Goal: Find specific page/section: Find specific page/section

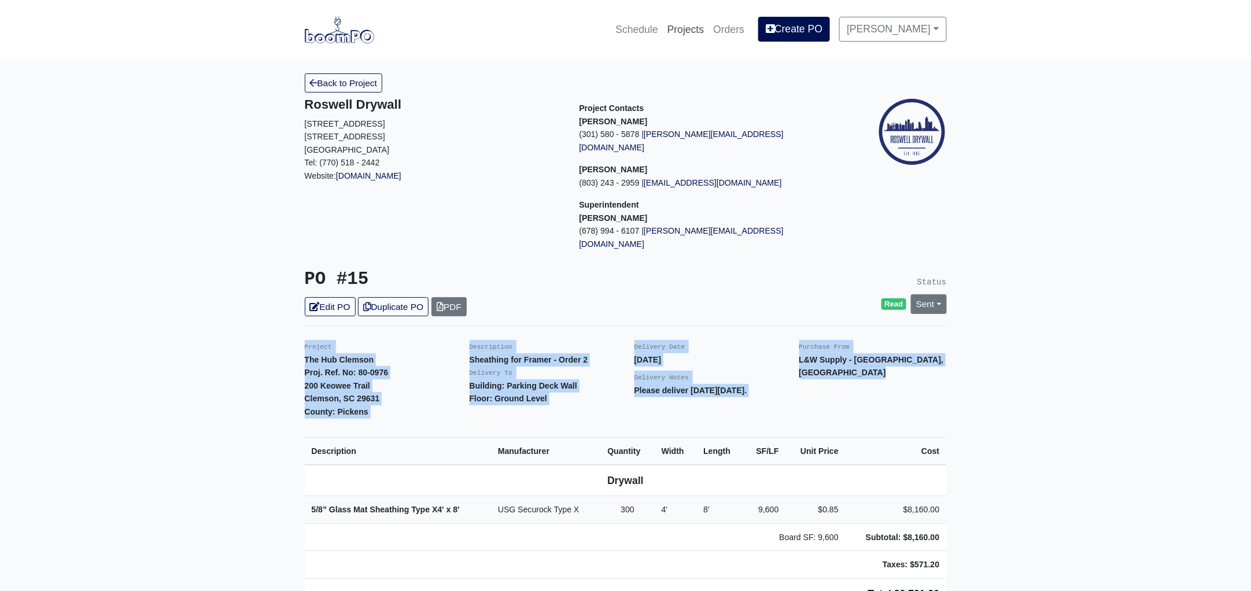
click at [693, 27] on link "Projects" at bounding box center [686, 29] width 46 height 25
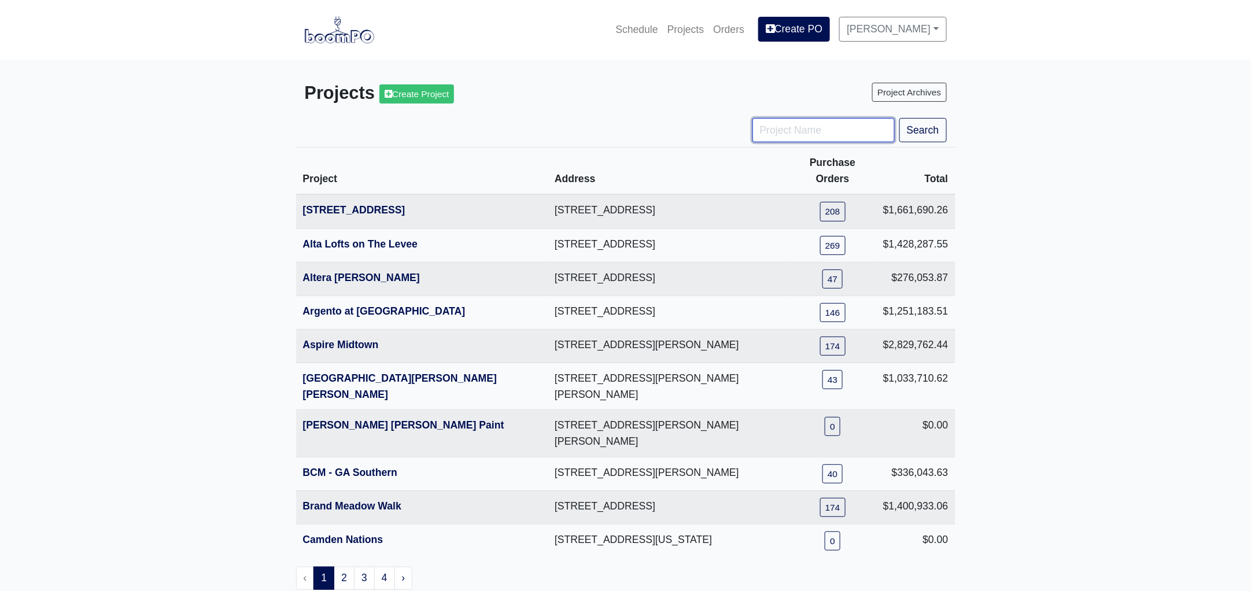
click at [797, 123] on input "Project Name" at bounding box center [824, 130] width 142 height 24
type input "engle"
click at [900, 118] on button "Search" at bounding box center [923, 130] width 47 height 24
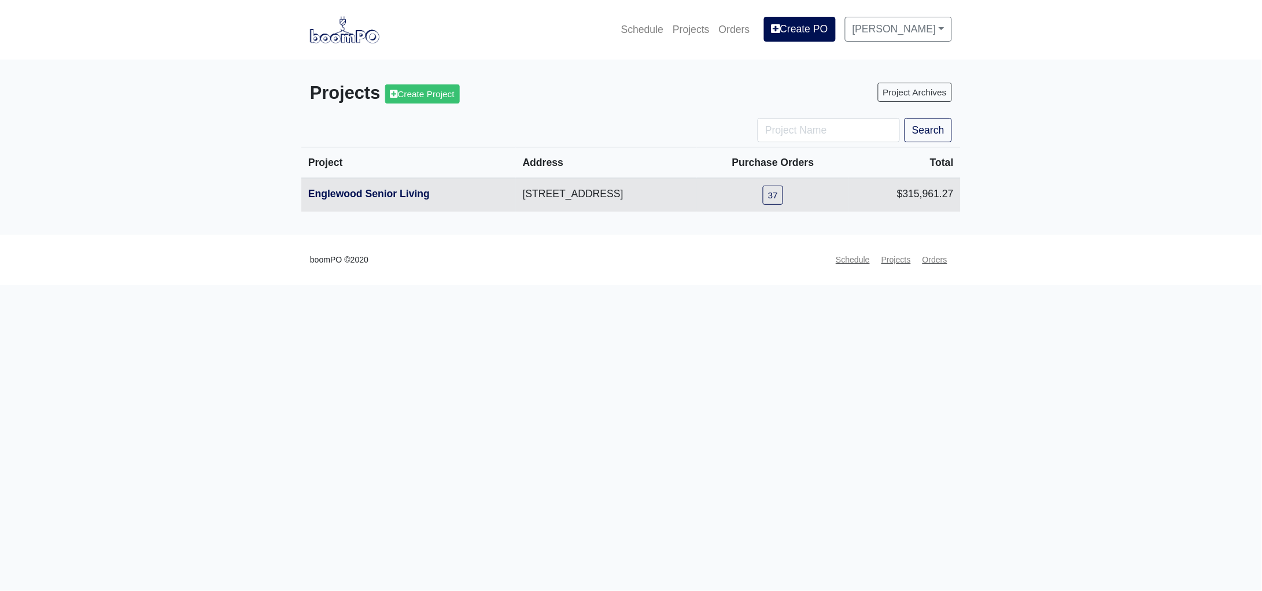
click at [375, 186] on th "Englewood Senior Living" at bounding box center [408, 195] width 215 height 34
click at [377, 197] on link "Englewood Senior Living" at bounding box center [368, 194] width 121 height 12
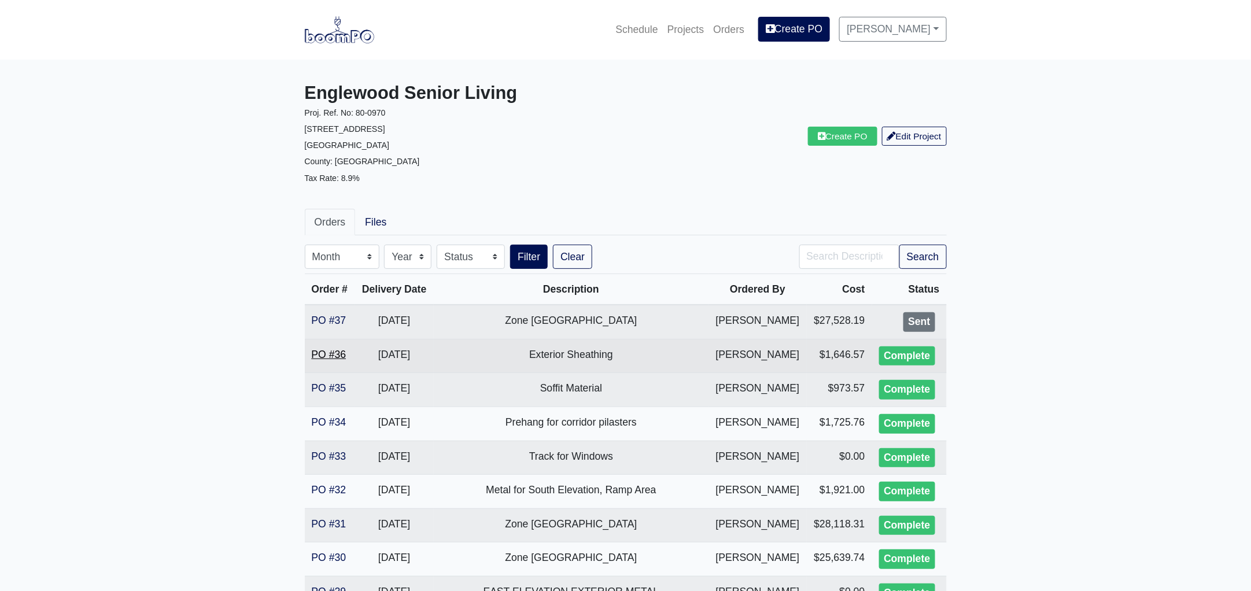
click at [317, 353] on link "PO #36" at bounding box center [329, 355] width 35 height 12
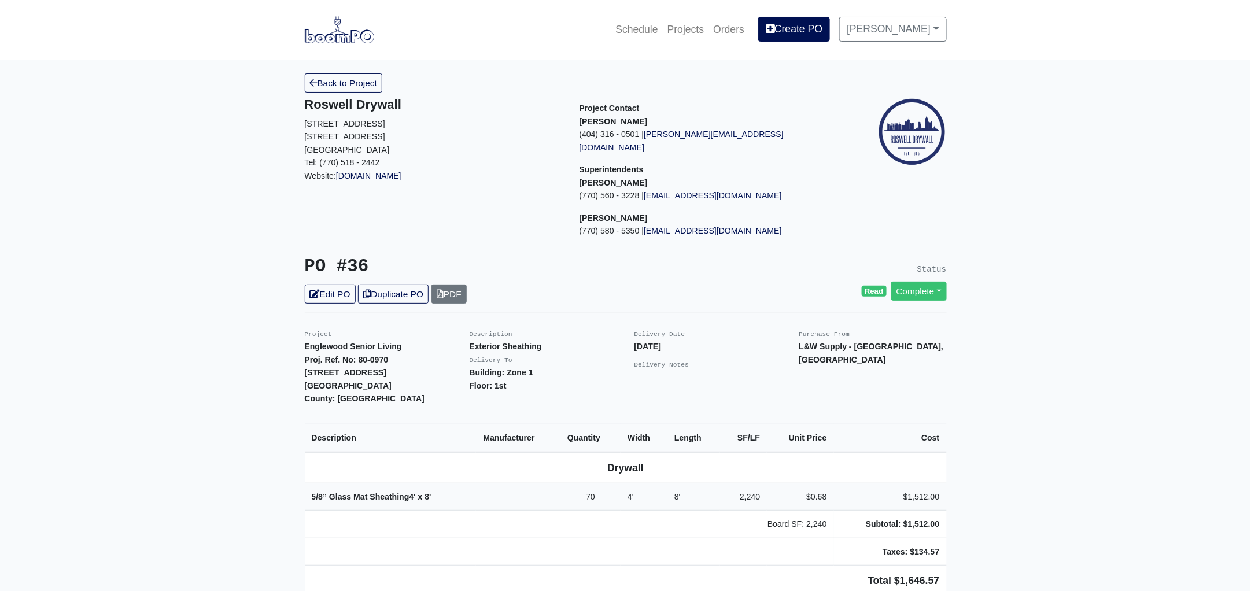
scroll to position [216, 0]
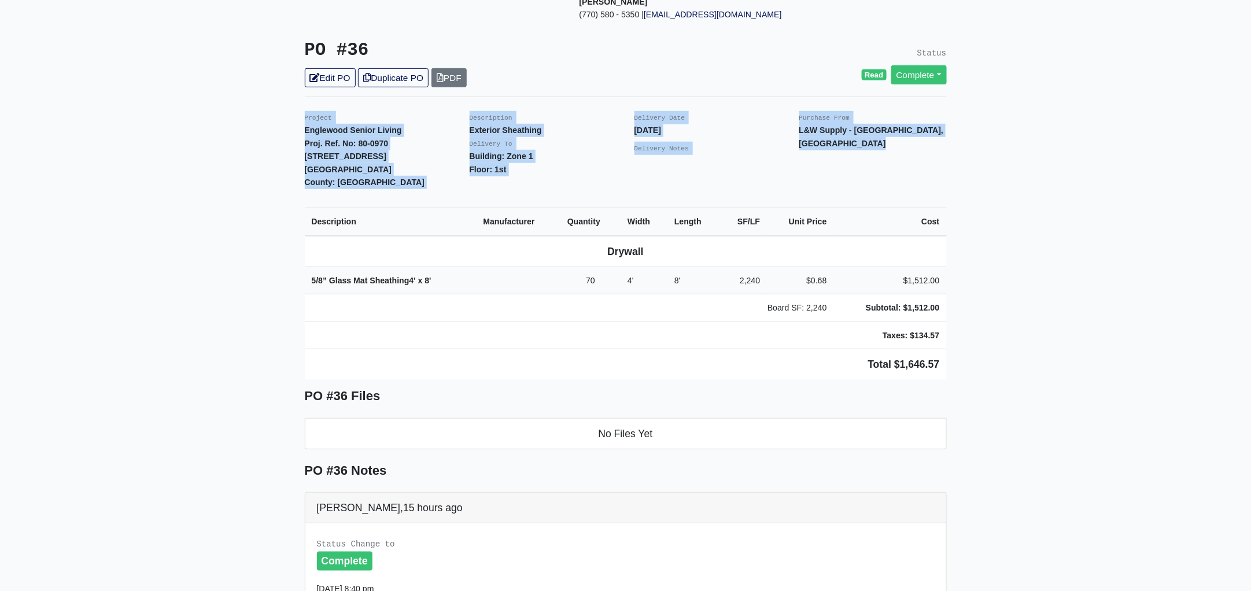
drag, startPoint x: 295, startPoint y: 99, endPoint x: 1007, endPoint y: 285, distance: 735.5
click at [1007, 285] on main "Back to Project Roswell Drywall [STREET_ADDRESS] Tel: (770) 518 - 2442 Website:…" at bounding box center [625, 396] width 1251 height 1107
copy div "Project Englewood Senior Living Proj. Ref. No: 80-0970 505 Englewood Avenue Atl…"
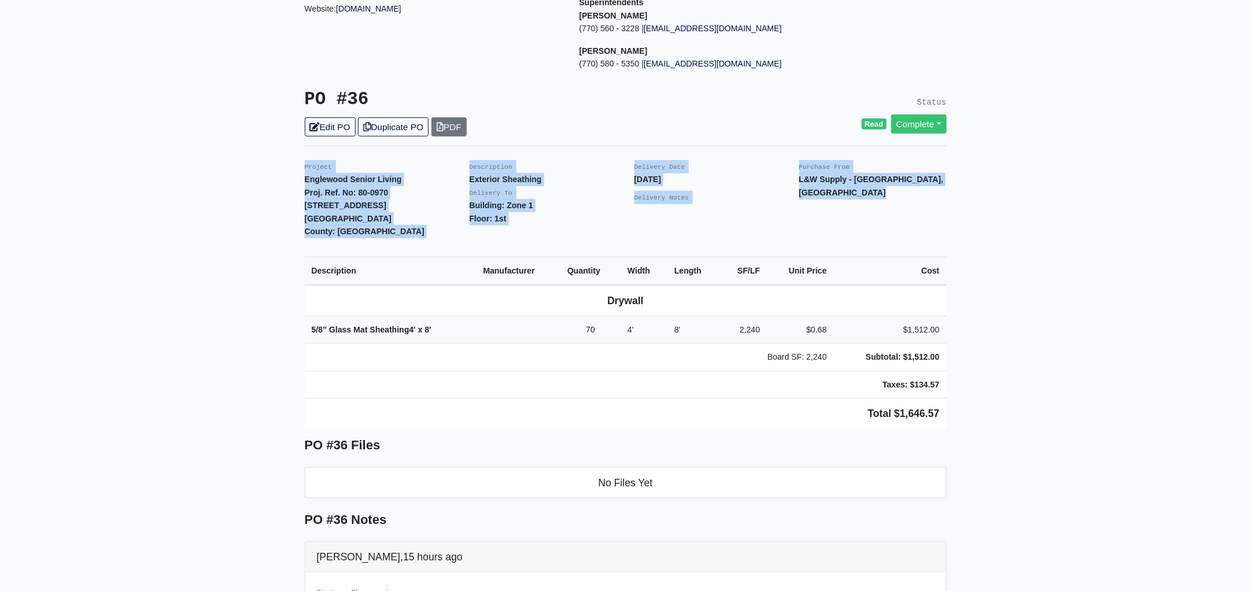
scroll to position [0, 0]
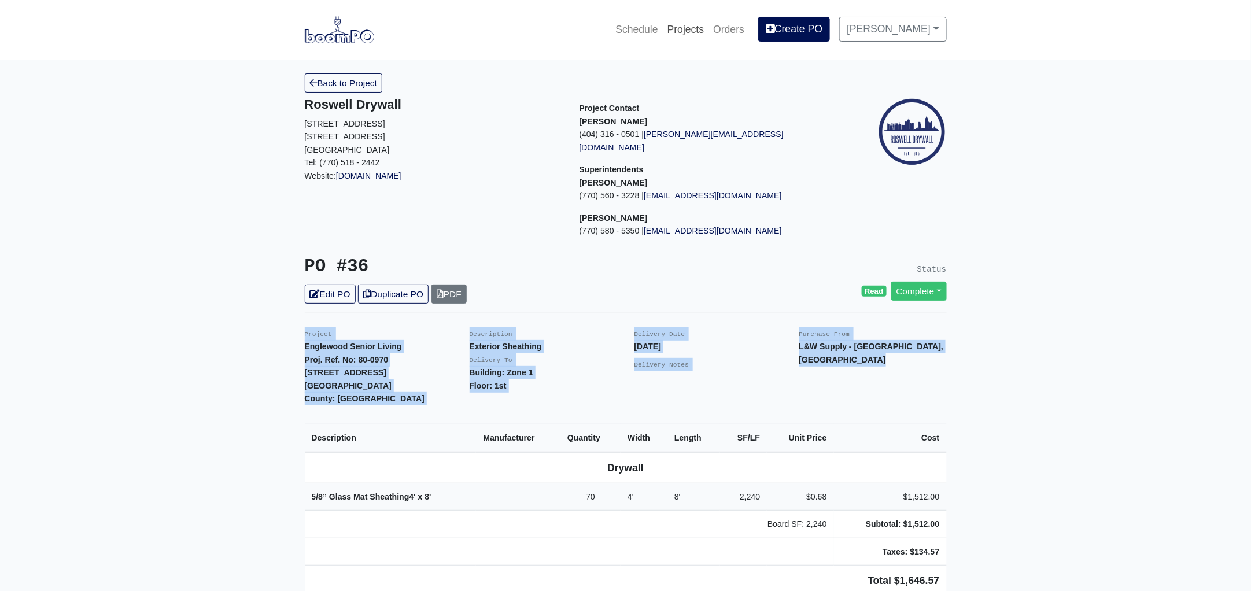
click at [702, 22] on link "Projects" at bounding box center [686, 29] width 46 height 25
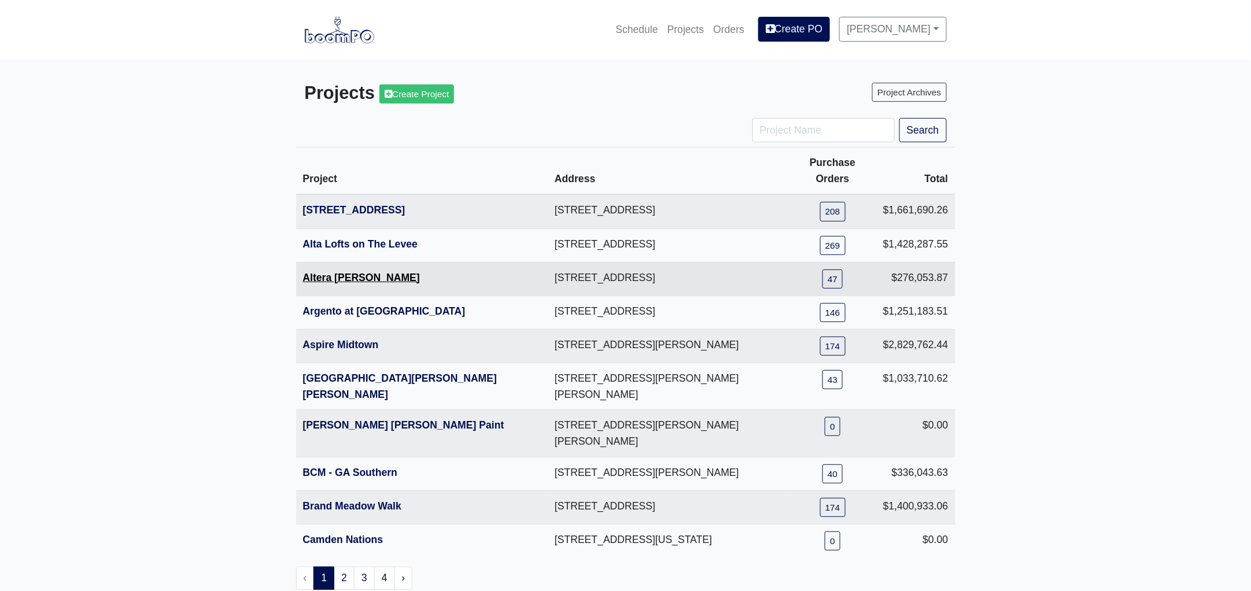
click at [348, 272] on link "Altera [PERSON_NAME]" at bounding box center [361, 278] width 117 height 12
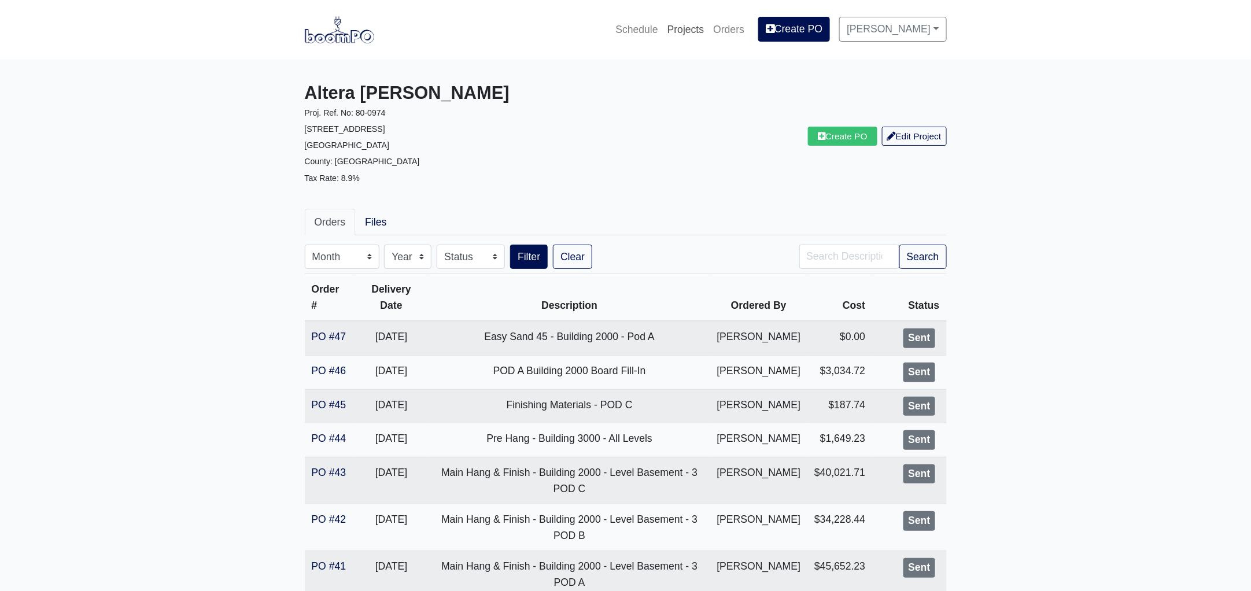
click at [702, 34] on link "Projects" at bounding box center [686, 29] width 46 height 25
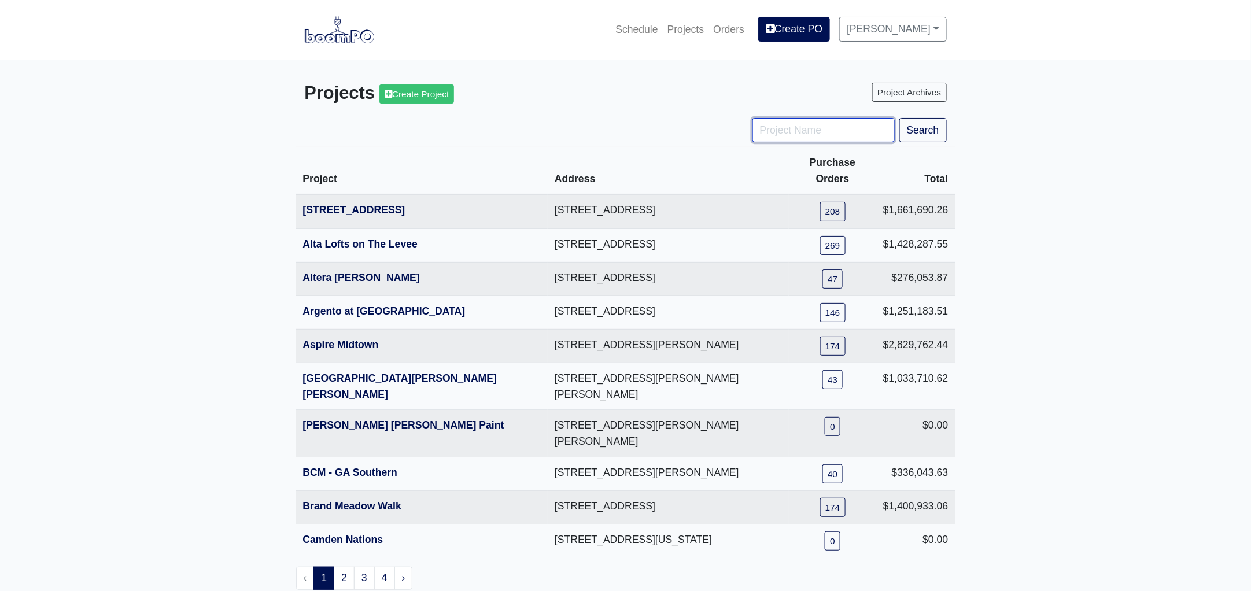
click at [795, 132] on input "Project Name" at bounding box center [824, 130] width 142 height 24
type input "engle"
click at [900, 118] on button "Search" at bounding box center [923, 130] width 47 height 24
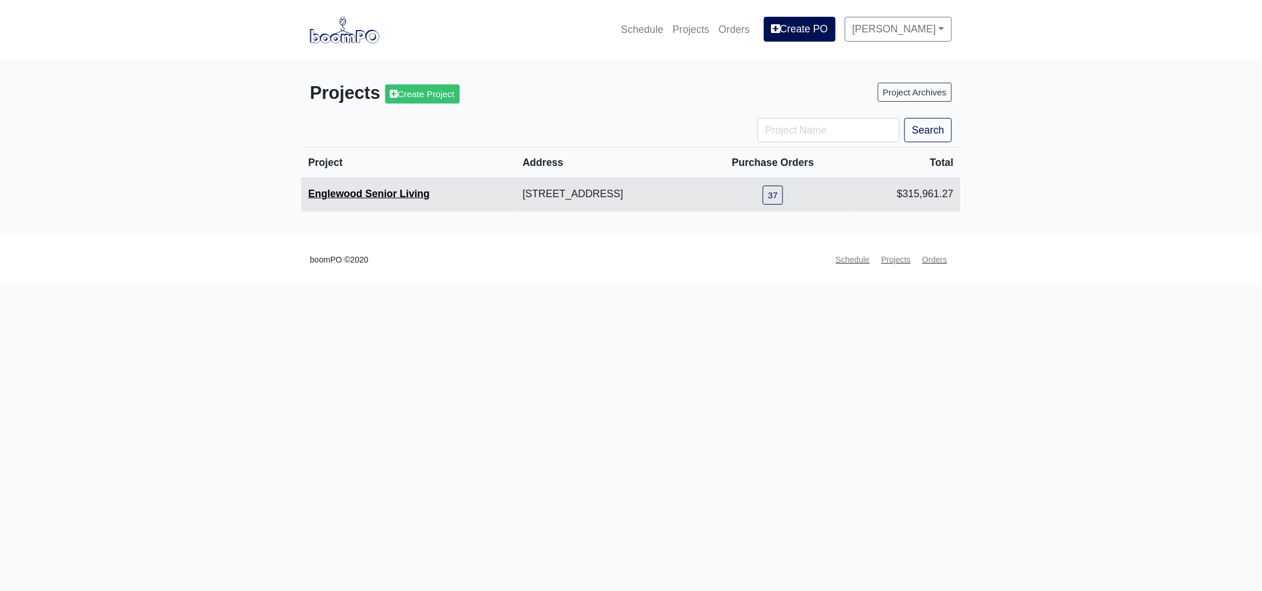
click at [344, 194] on link "Englewood Senior Living" at bounding box center [368, 194] width 121 height 12
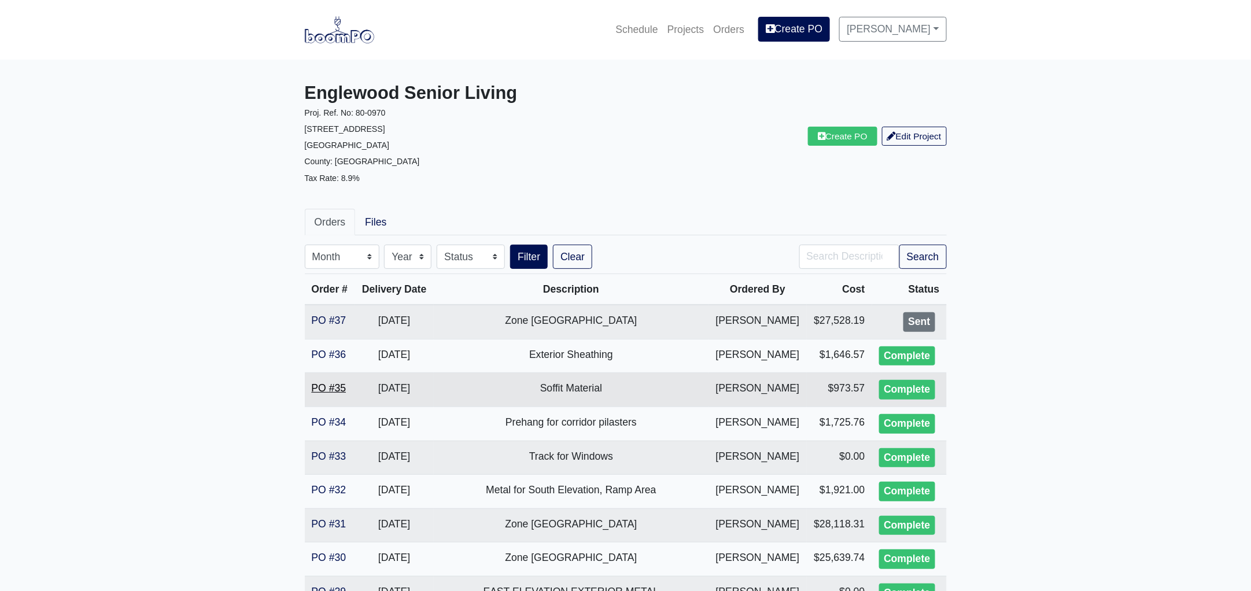
click at [317, 385] on link "PO #35" at bounding box center [329, 388] width 35 height 12
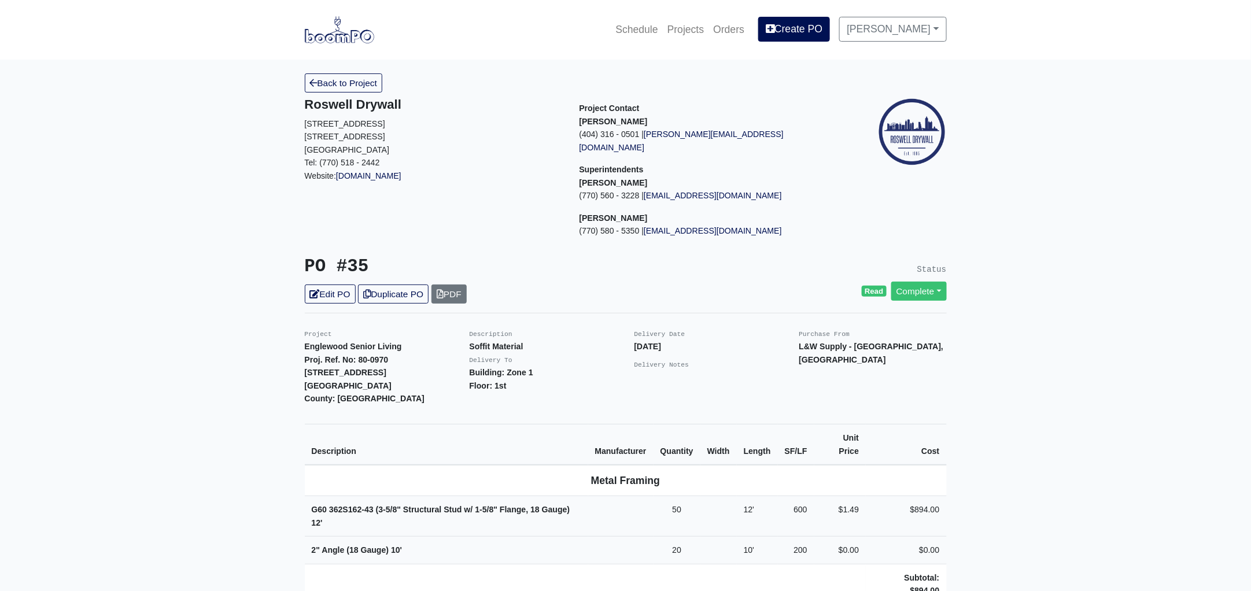
scroll to position [144, 0]
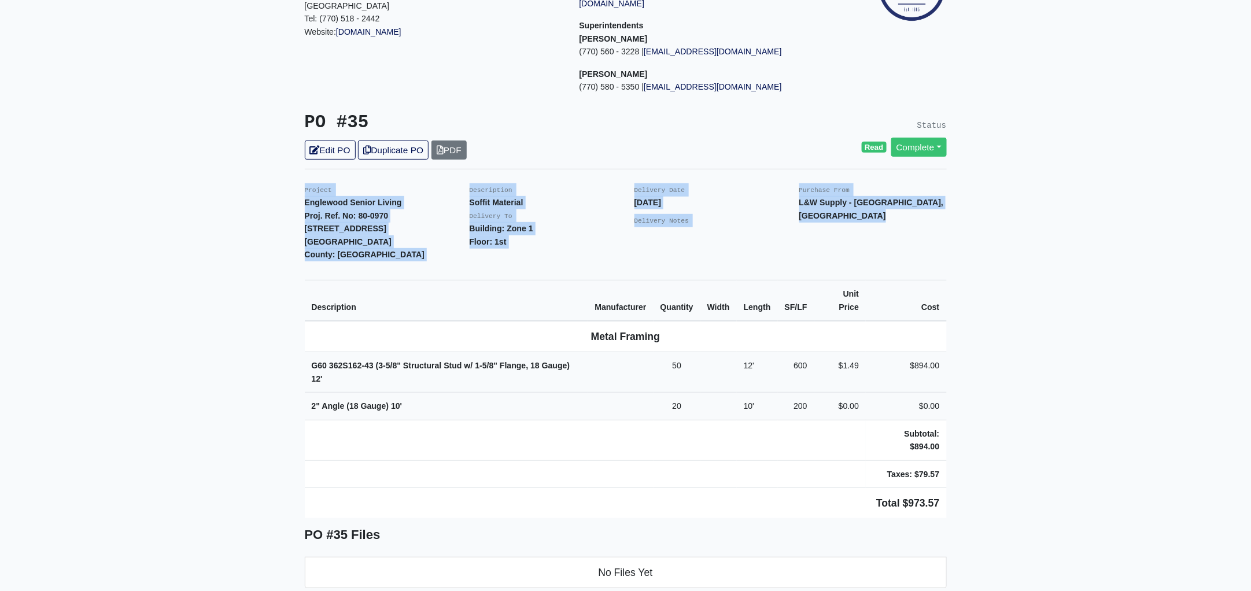
drag, startPoint x: 303, startPoint y: 172, endPoint x: 1057, endPoint y: 423, distance: 794.5
click at [1057, 423] on main "Back to Project Roswell Drywall 7000 Peachtree Dunwoody Rd NE Building 5, Suite…" at bounding box center [625, 586] width 1251 height 1341
copy div "Project Englewood Senior Living Proj. Ref. No: 80-0970 505 Englewood Avenue Atl…"
